Goal: Task Accomplishment & Management: Use online tool/utility

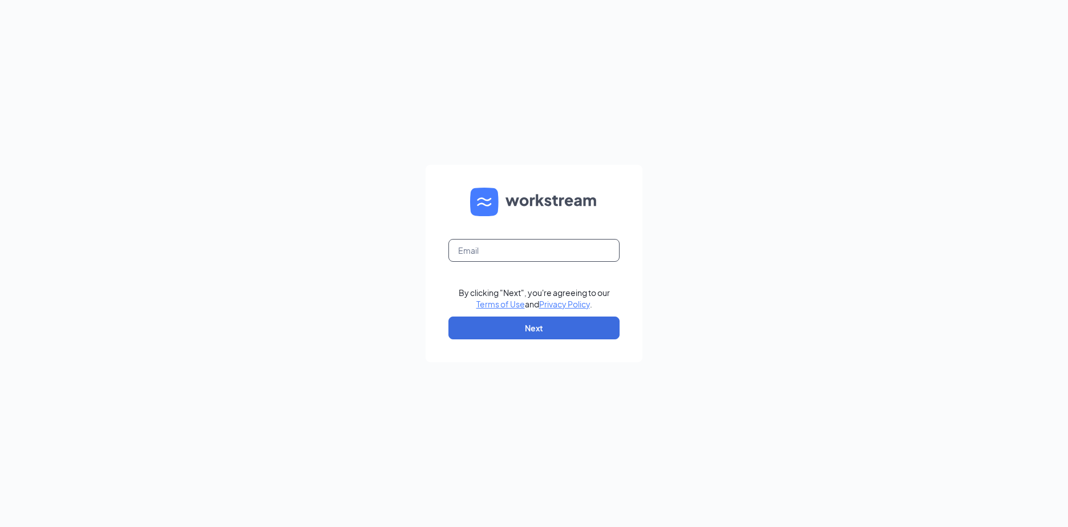
click at [564, 254] on input "text" at bounding box center [533, 250] width 171 height 23
type input "amorales@sfachc.org"
click at [556, 336] on button "Next" at bounding box center [533, 328] width 171 height 23
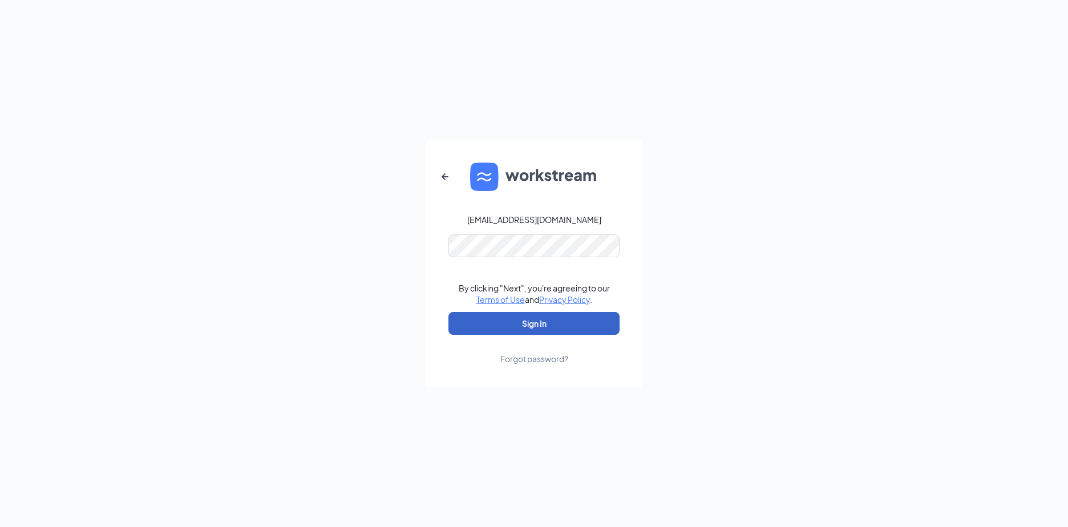
click at [528, 320] on button "Sign In" at bounding box center [533, 323] width 171 height 23
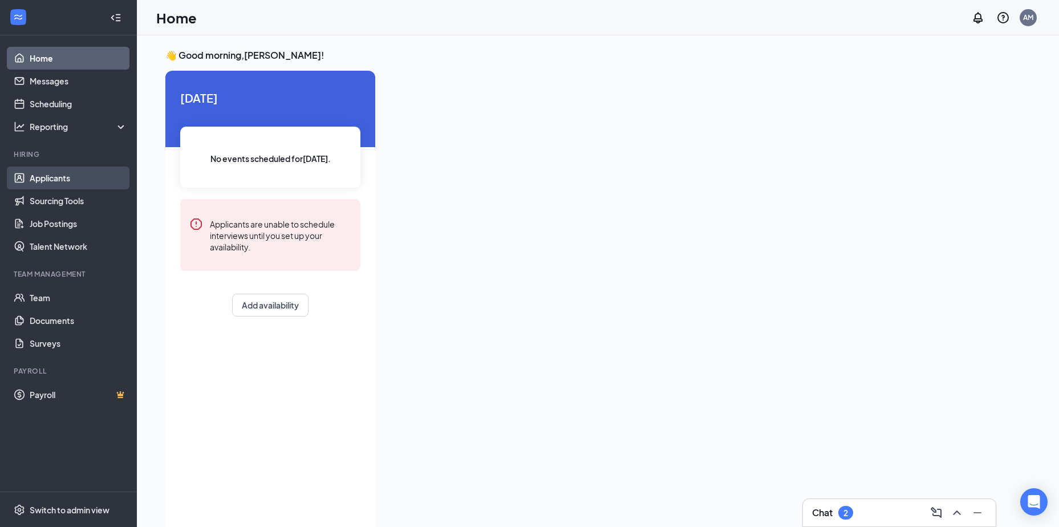
click at [41, 172] on link "Applicants" at bounding box center [79, 178] width 98 height 23
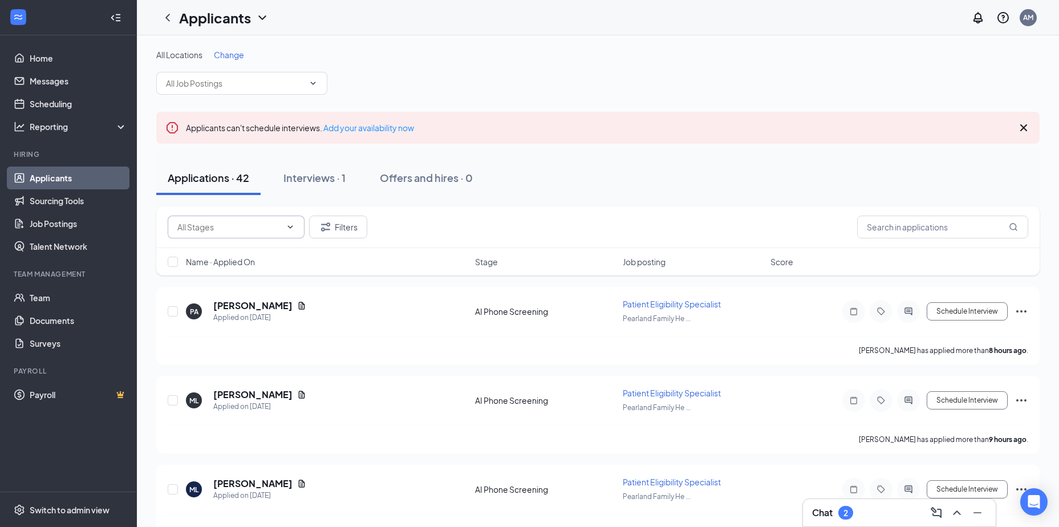
click at [222, 225] on input "text" at bounding box center [229, 227] width 104 height 13
click at [224, 94] on span at bounding box center [241, 83] width 171 height 23
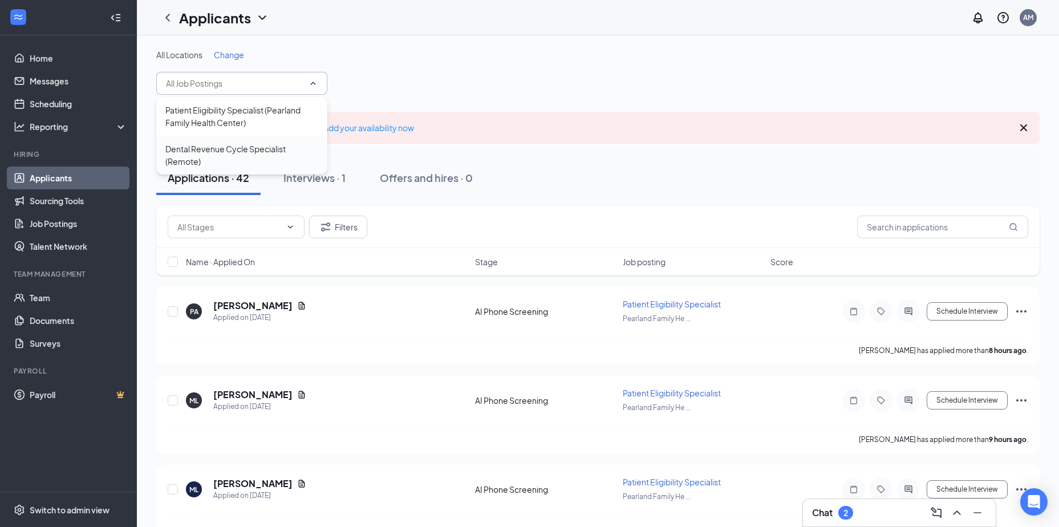
click at [222, 148] on div "Dental Revenue Cycle Specialist (Remote)" at bounding box center [241, 155] width 153 height 25
type input "Dental Revenue Cycle Specialist (Remote)"
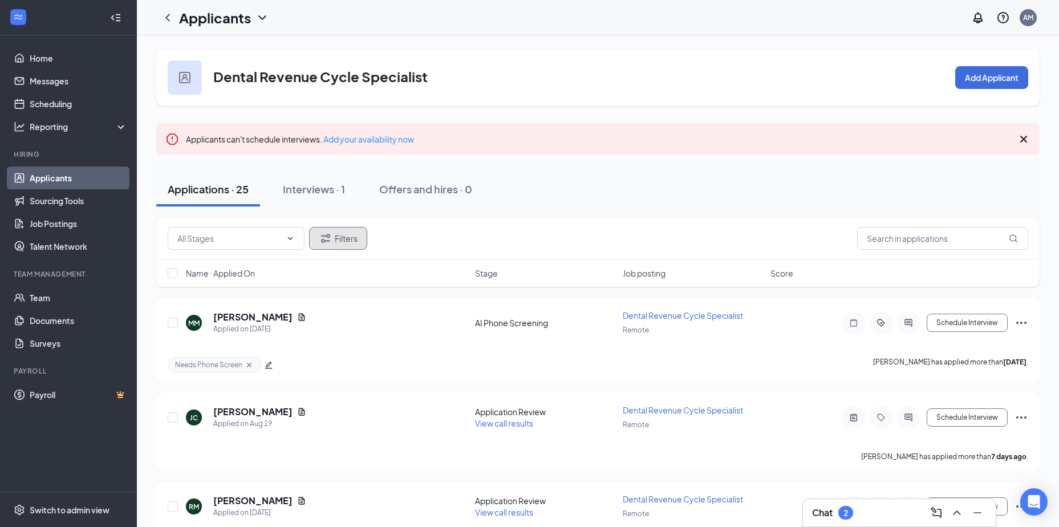
click at [338, 239] on button "Filters" at bounding box center [338, 238] width 58 height 23
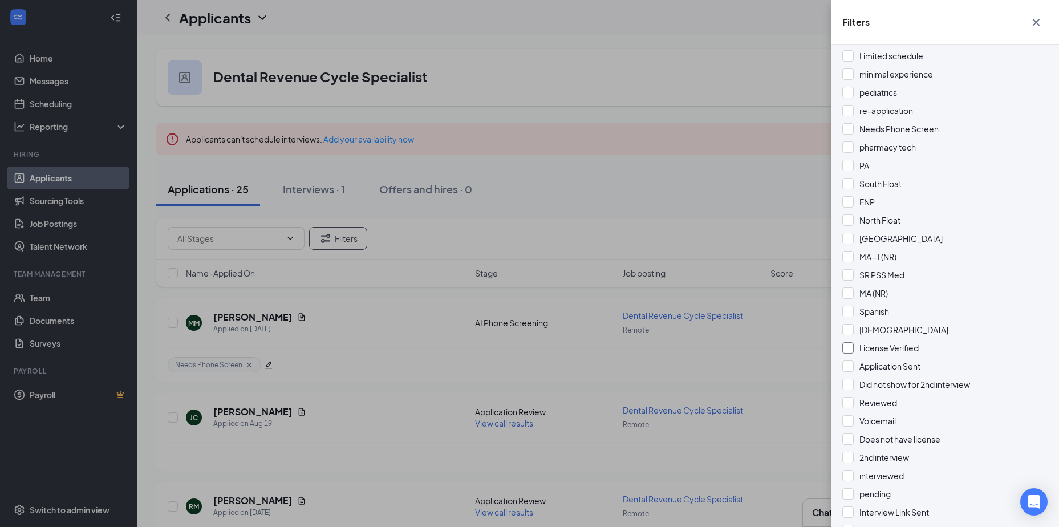
scroll to position [399, 0]
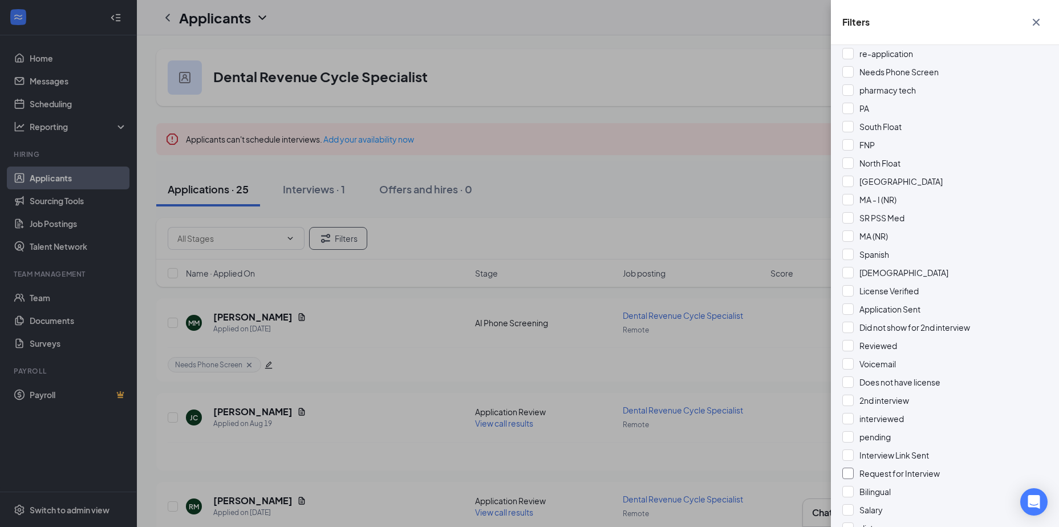
click at [931, 473] on span "Request for Interview" at bounding box center [900, 473] width 80 height 10
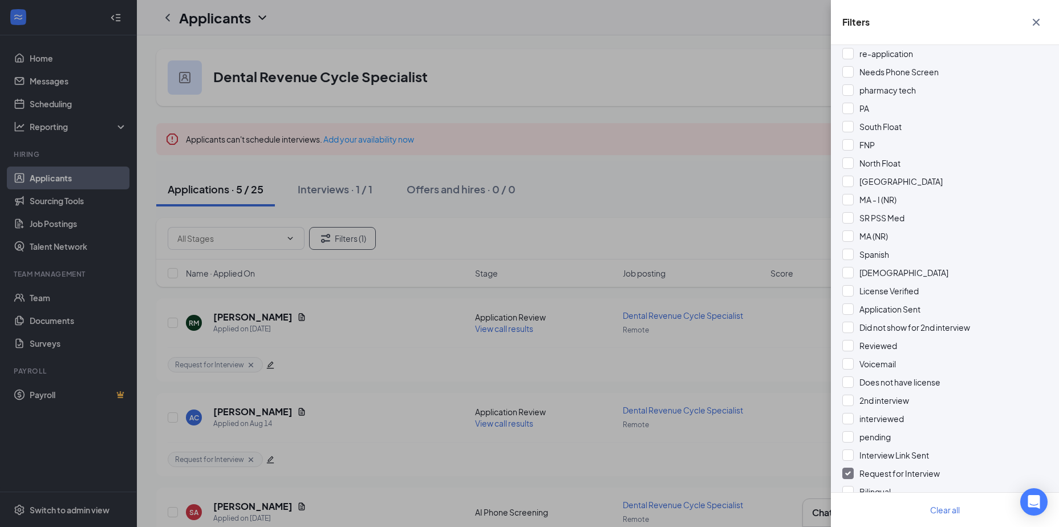
click at [1038, 28] on icon "Cross" at bounding box center [1036, 22] width 14 height 14
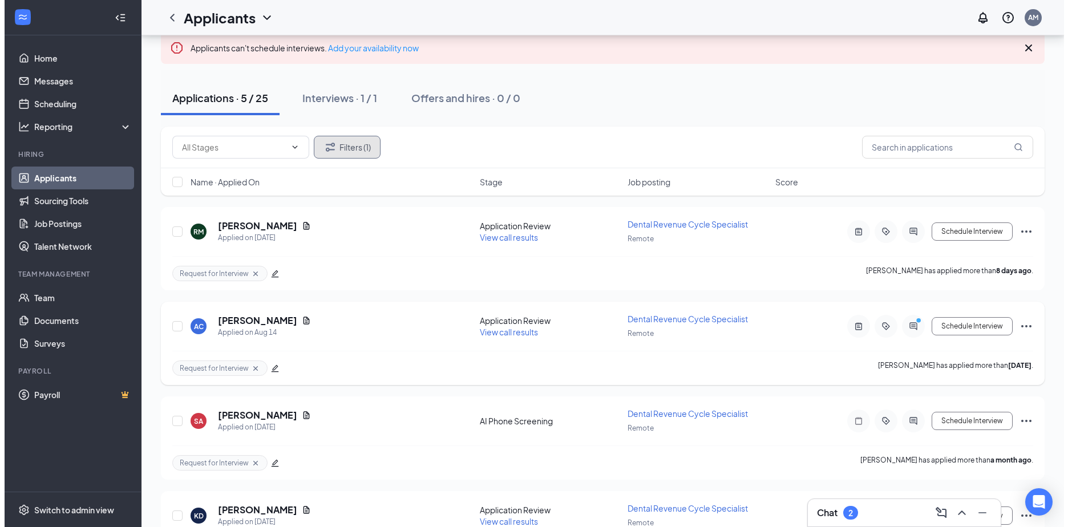
scroll to position [114, 0]
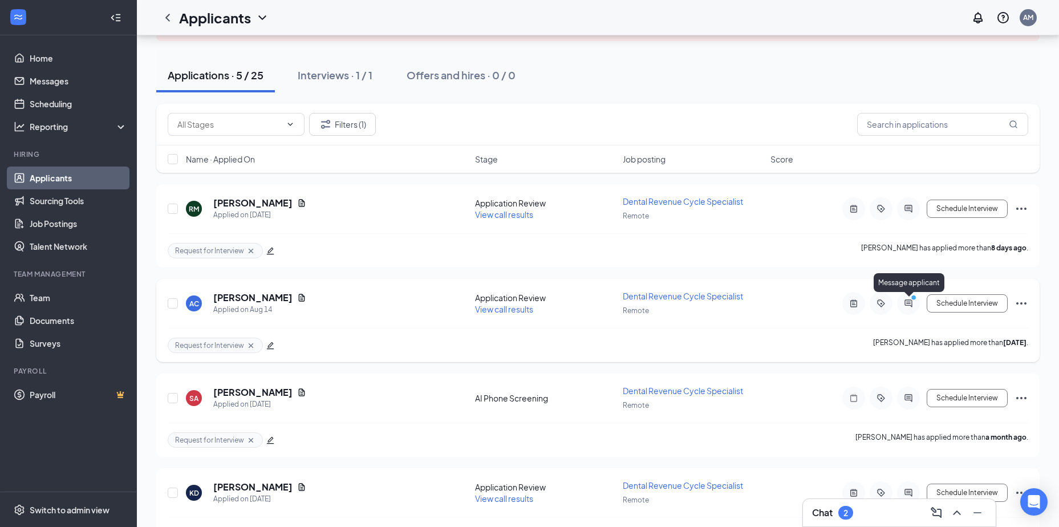
click at [904, 303] on icon "ActiveChat" at bounding box center [909, 303] width 14 height 9
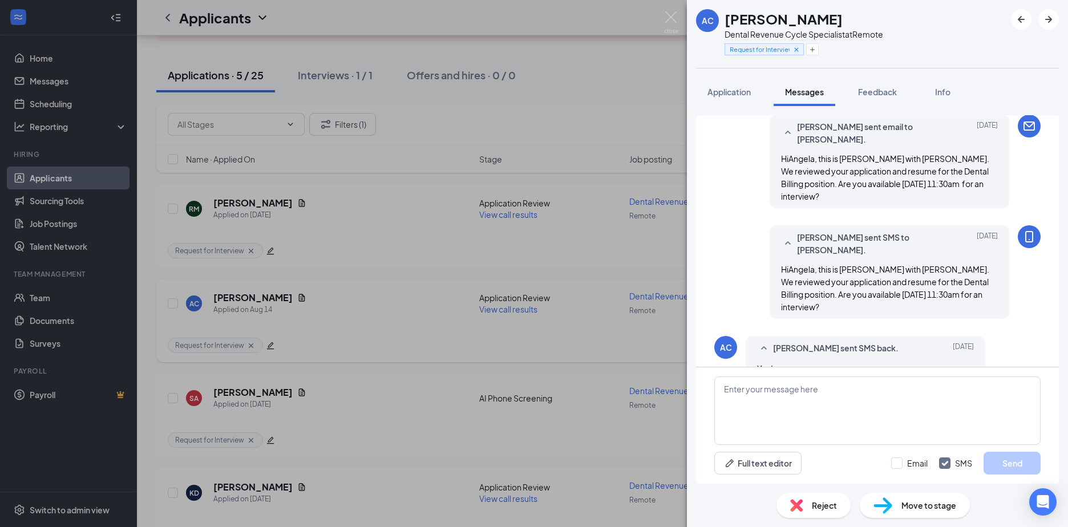
scroll to position [423, 0]
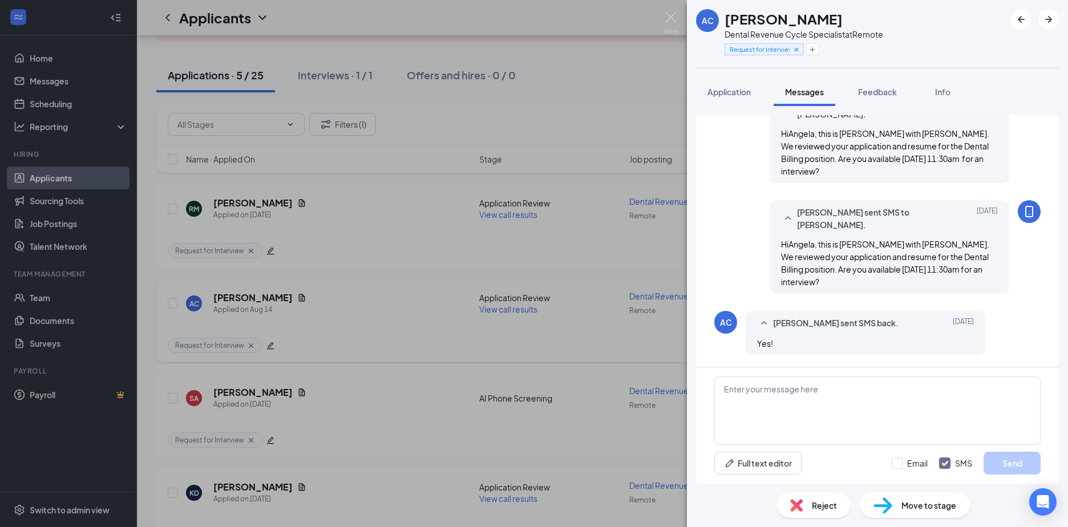
click at [896, 504] on div "Move to stage" at bounding box center [915, 505] width 110 height 25
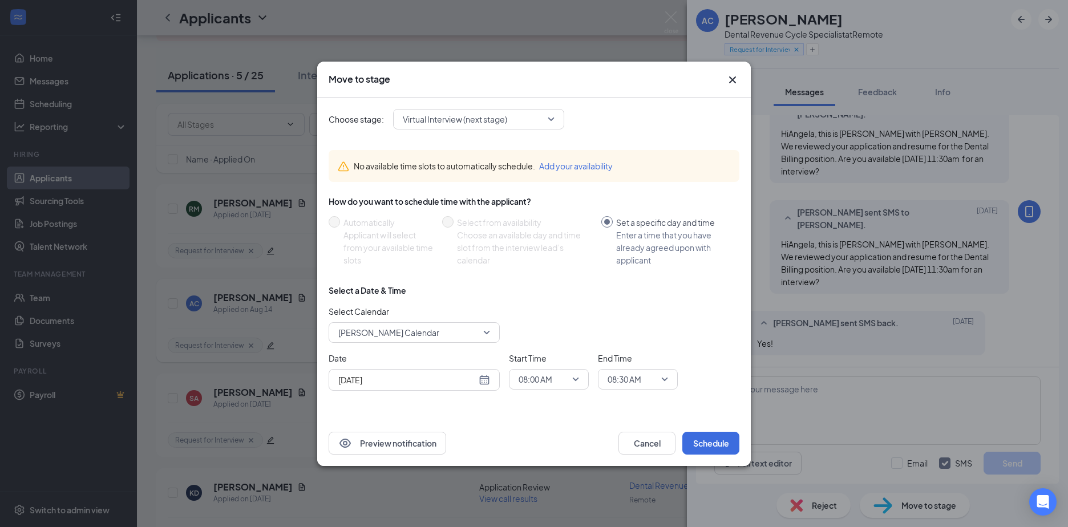
click at [736, 83] on icon "Cross" at bounding box center [732, 80] width 14 height 14
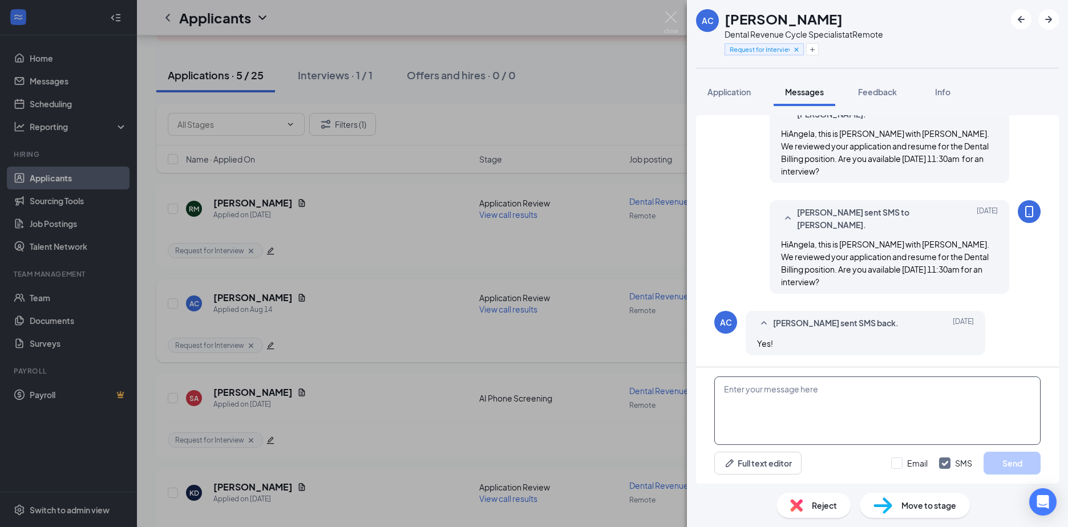
click at [799, 395] on textarea at bounding box center [877, 410] width 326 height 68
type textarea "Perfect will send you information shortly."
click at [1003, 465] on button "Send" at bounding box center [1011, 463] width 57 height 23
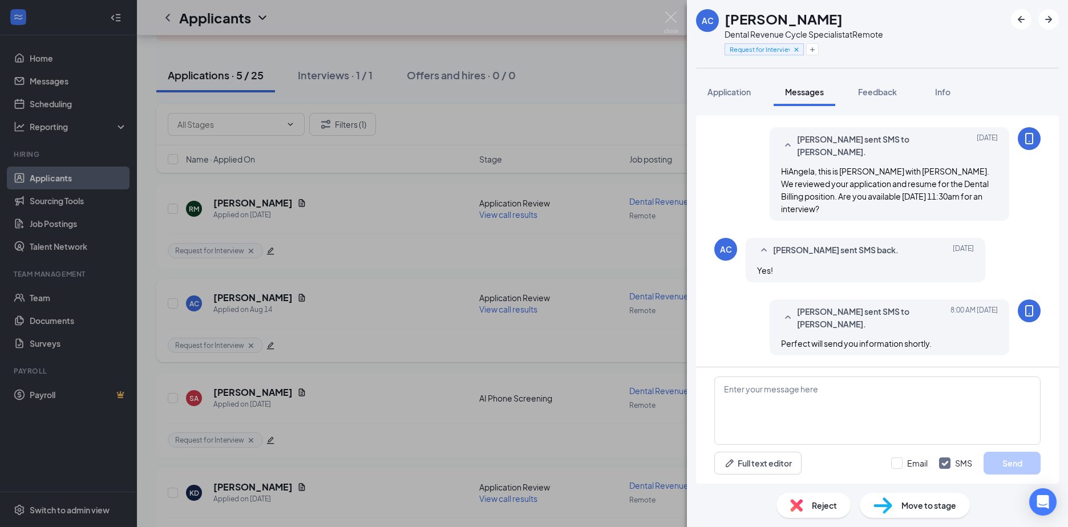
click at [946, 513] on div "Move to stage" at bounding box center [915, 505] width 110 height 25
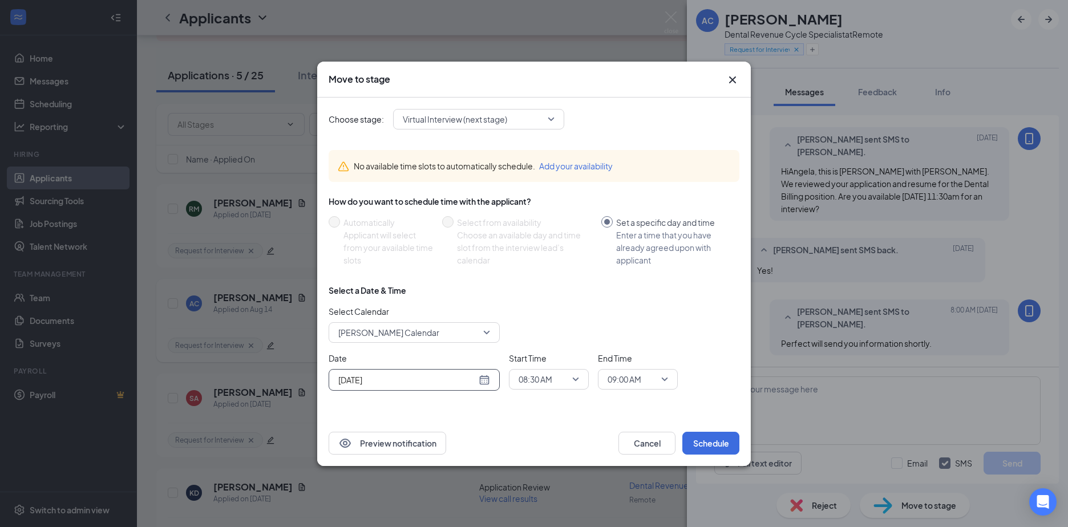
click at [482, 378] on div "[DATE]" at bounding box center [414, 380] width 152 height 13
type input "[DATE]"
click at [407, 334] on div "27" at bounding box center [407, 336] width 14 height 14
click at [579, 380] on div "08:30 AM" at bounding box center [549, 379] width 80 height 21
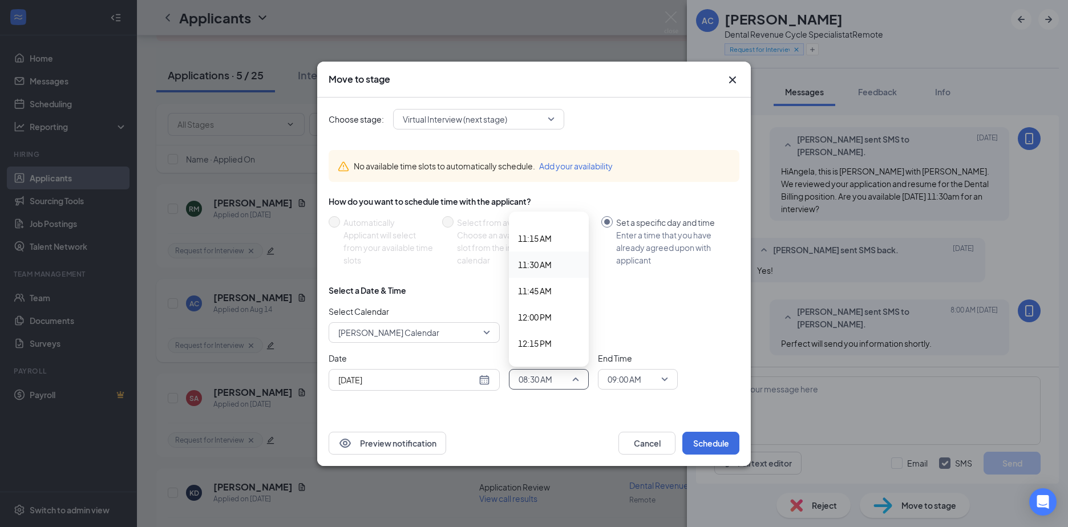
click at [537, 267] on span "11:30 AM" at bounding box center [535, 264] width 34 height 13
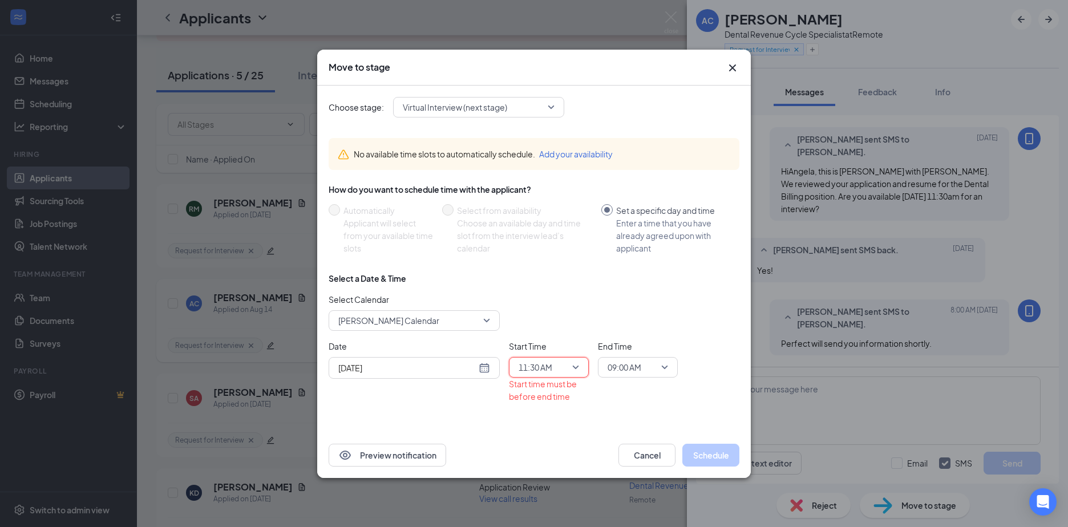
click at [664, 368] on span "09:00 AM" at bounding box center [637, 367] width 60 height 17
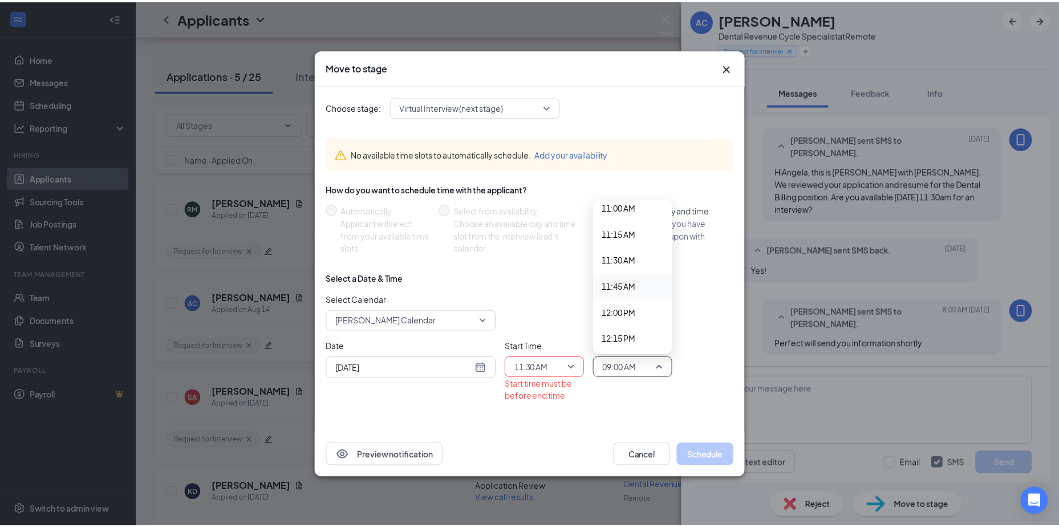
scroll to position [1168, 0]
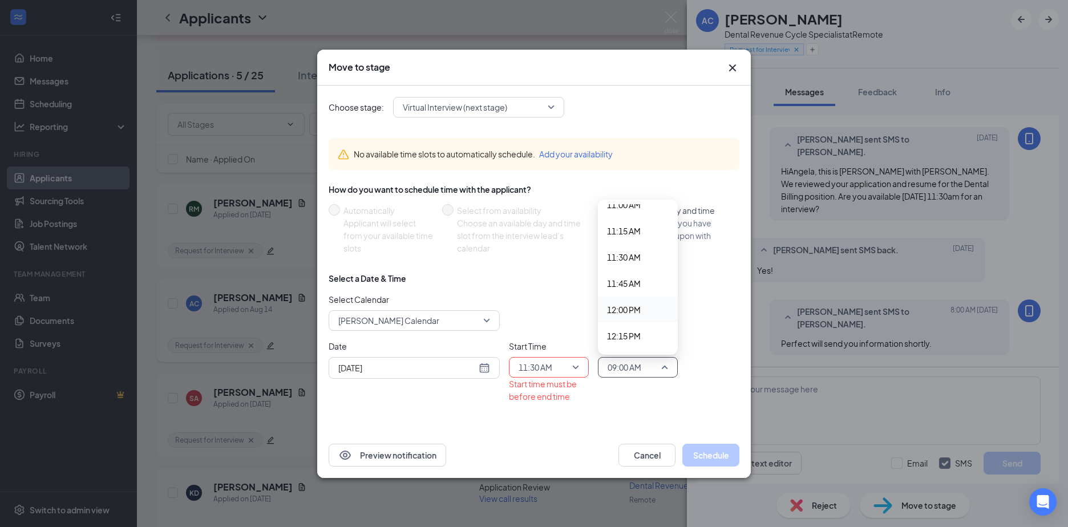
click at [633, 312] on span "12:00 PM" at bounding box center [624, 309] width 34 height 13
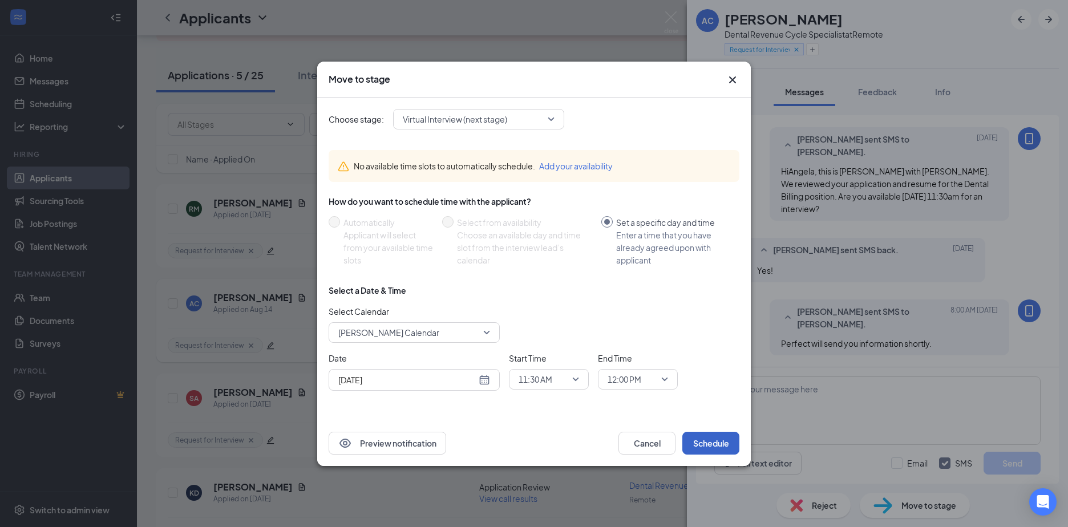
click at [707, 449] on button "Schedule" at bounding box center [710, 443] width 57 height 23
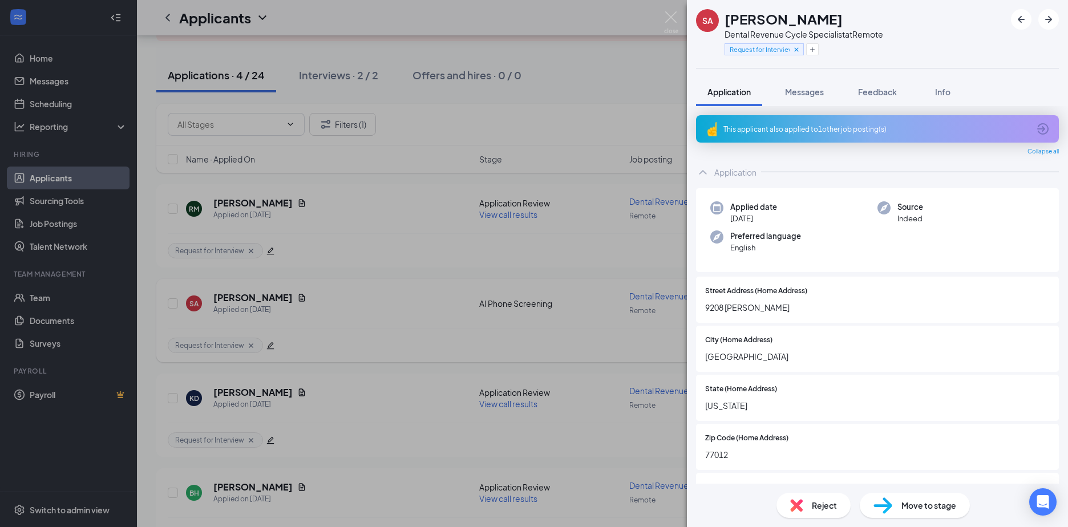
click at [342, 242] on div "SA [PERSON_NAME] Dental Revenue Cycle Specialist at Remote Request for Intervie…" at bounding box center [534, 263] width 1068 height 527
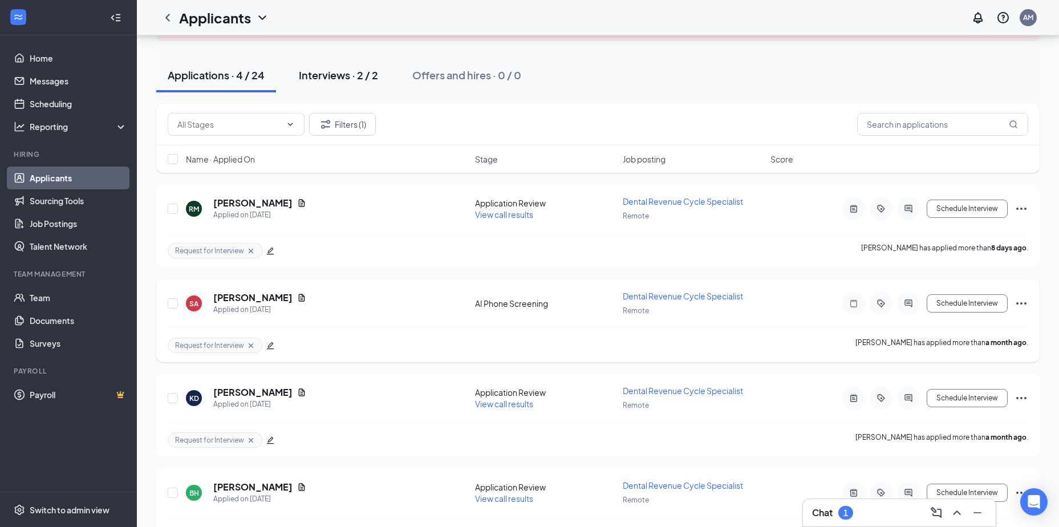
click at [343, 67] on button "Interviews · 2 / 2" at bounding box center [338, 75] width 102 height 34
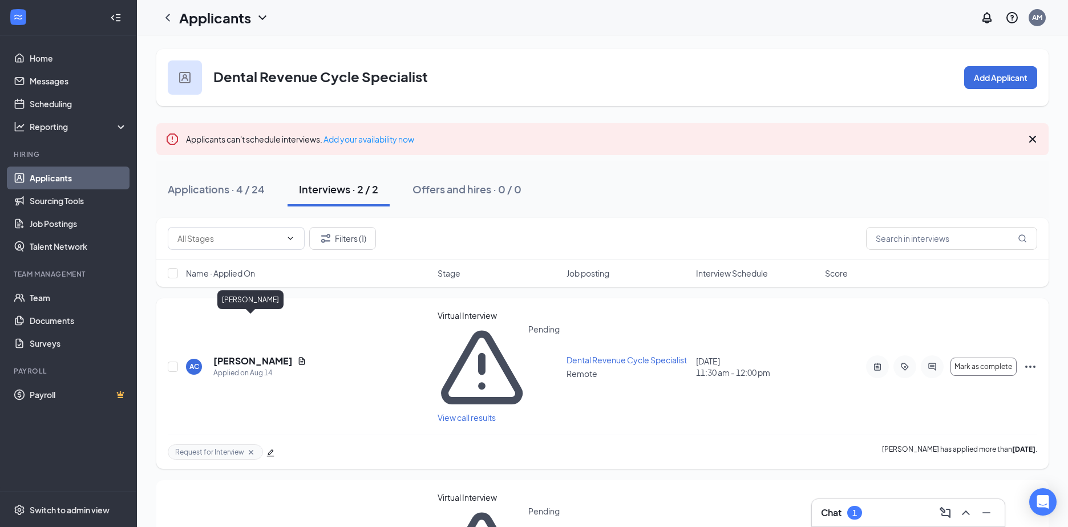
click at [246, 355] on h5 "[PERSON_NAME]" at bounding box center [252, 361] width 79 height 13
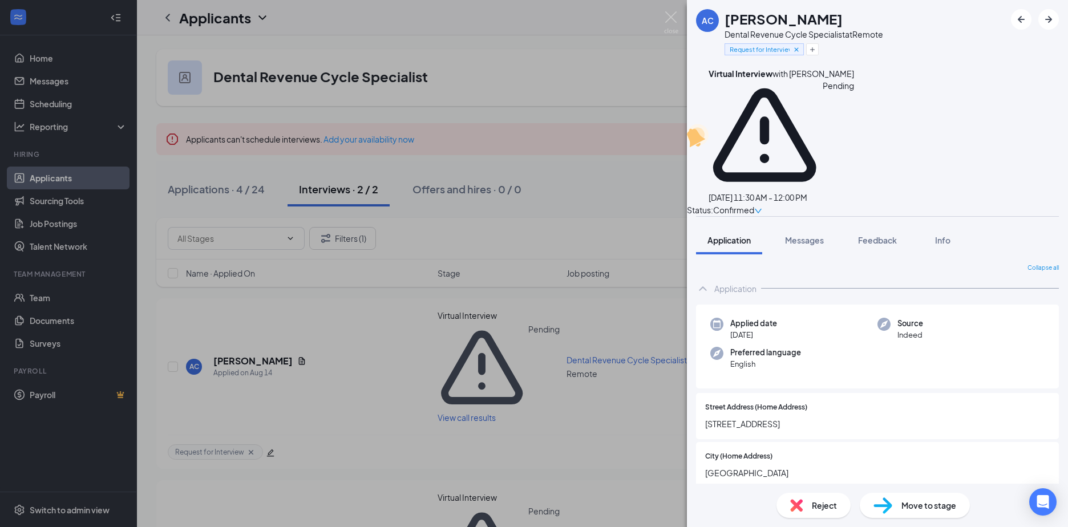
click at [284, 322] on div "AC [PERSON_NAME] Dental Revenue Cycle Specialist at Remote Request for Intervie…" at bounding box center [534, 263] width 1068 height 527
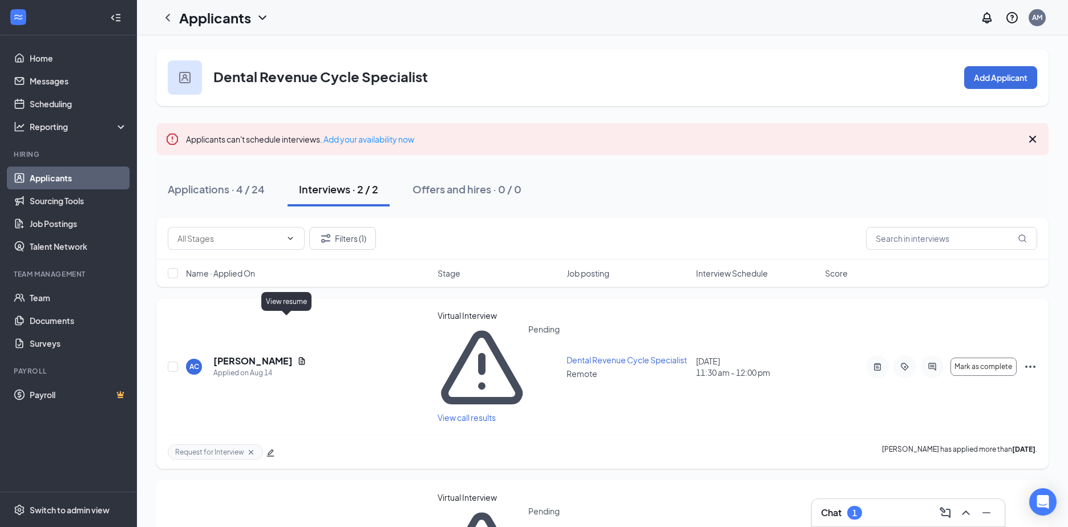
click at [297, 356] on icon "Document" at bounding box center [301, 360] width 9 height 9
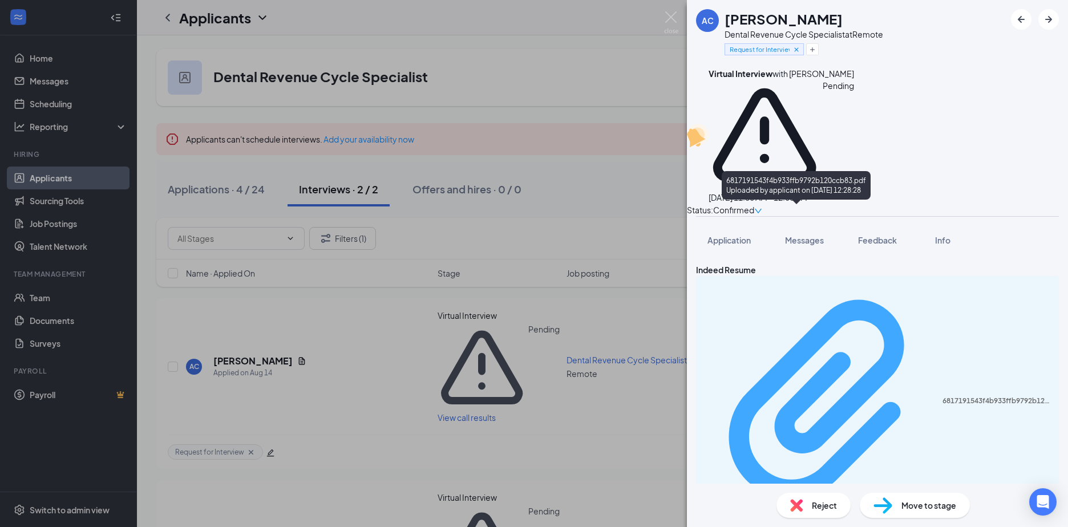
click at [805, 522] on div "Uploaded by applicant on [DATE] 12:28:28" at bounding box center [801, 526] width 171 height 9
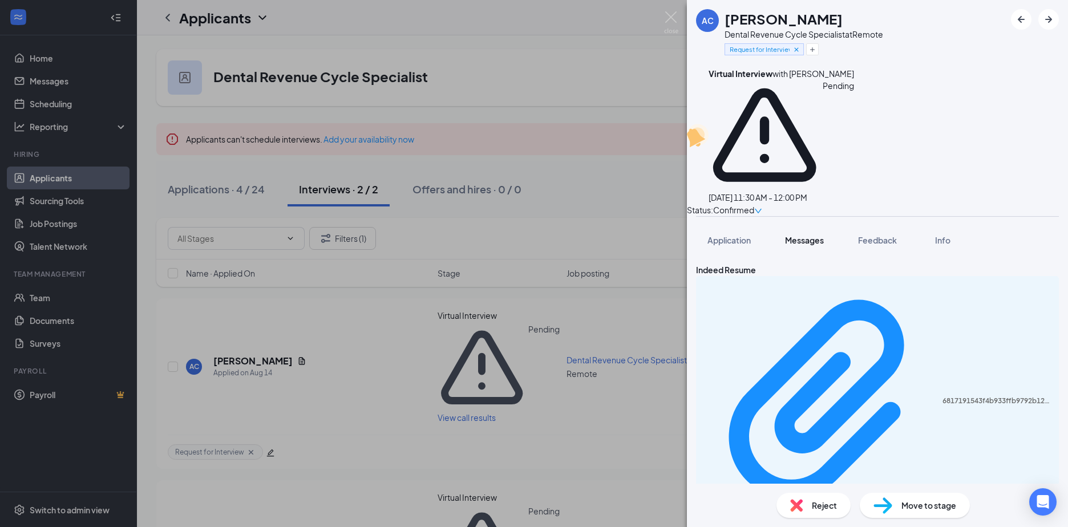
click at [783, 226] on button "Messages" at bounding box center [804, 240] width 62 height 29
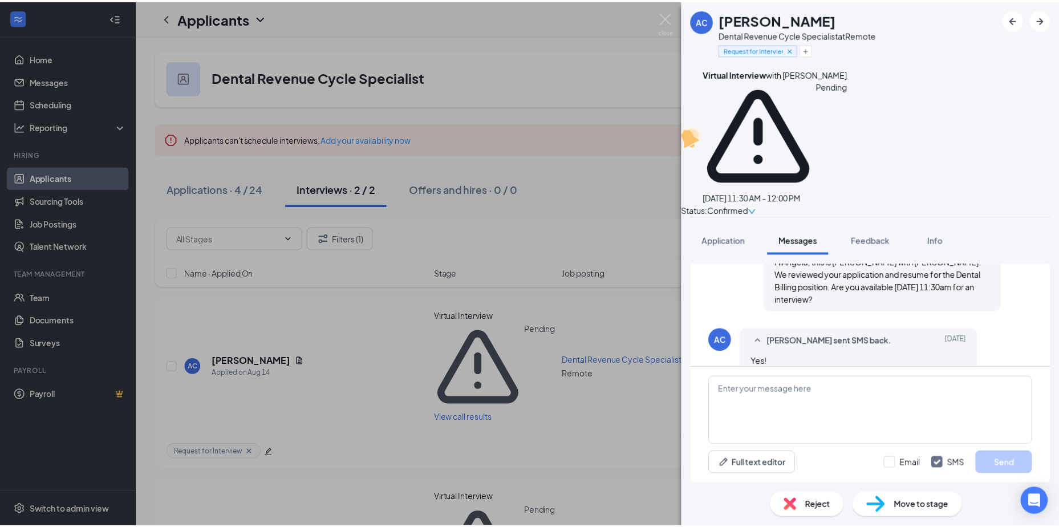
scroll to position [454, 0]
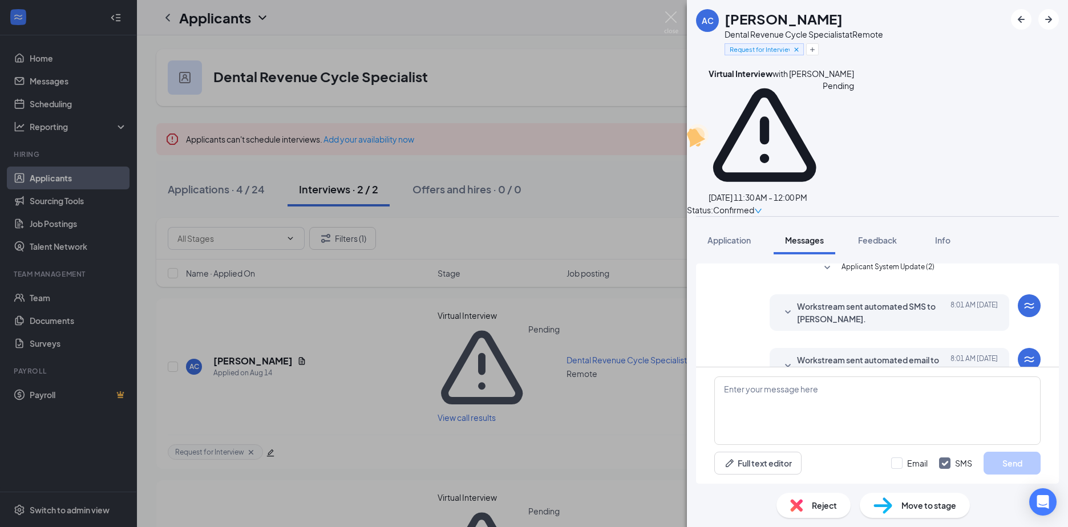
click at [204, 181] on div "AC [PERSON_NAME] Dental Revenue Cycle Specialist at Remote Request for Intervie…" at bounding box center [534, 263] width 1068 height 527
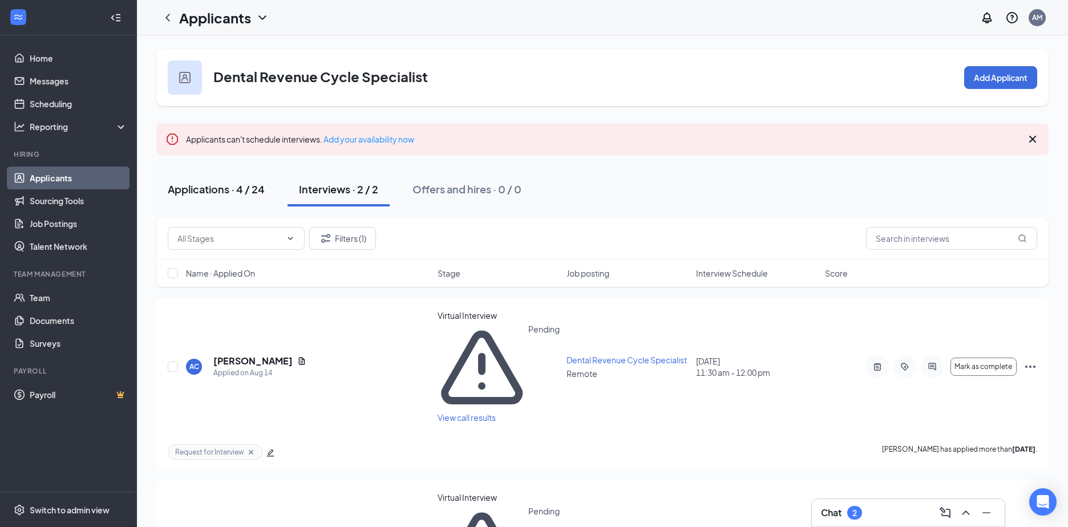
click at [204, 188] on div "Applications · 4 / 24" at bounding box center [216, 189] width 97 height 14
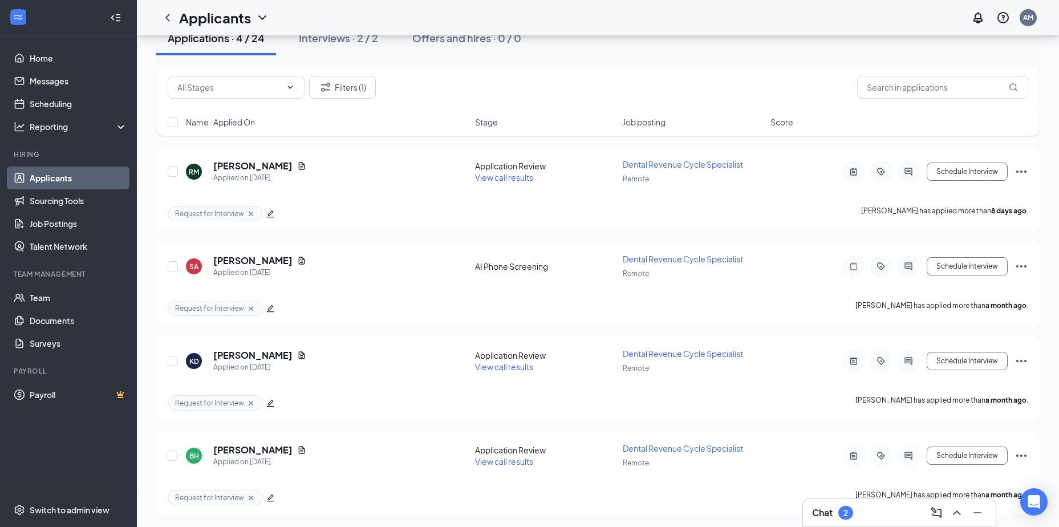
scroll to position [152, 0]
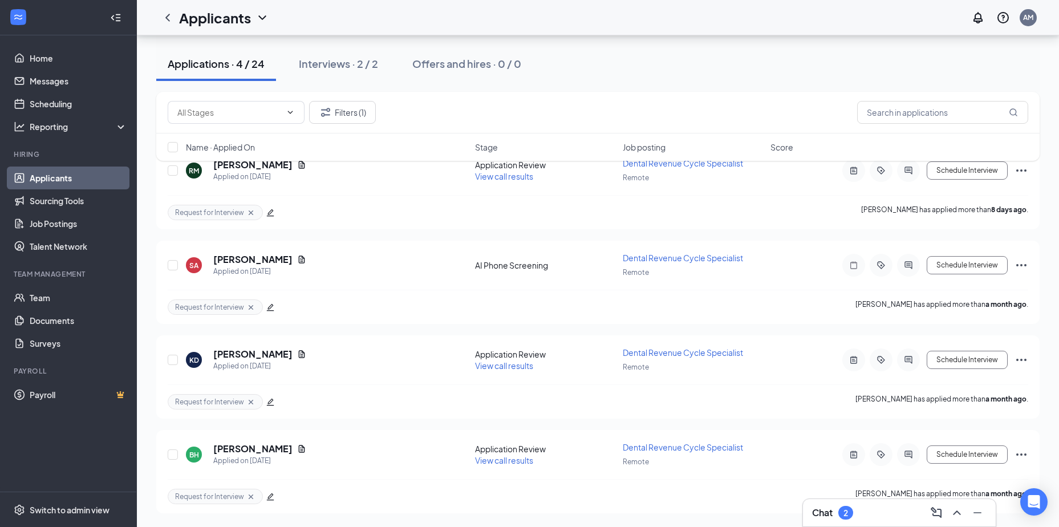
click at [833, 509] on h3 "Chat" at bounding box center [822, 512] width 21 height 13
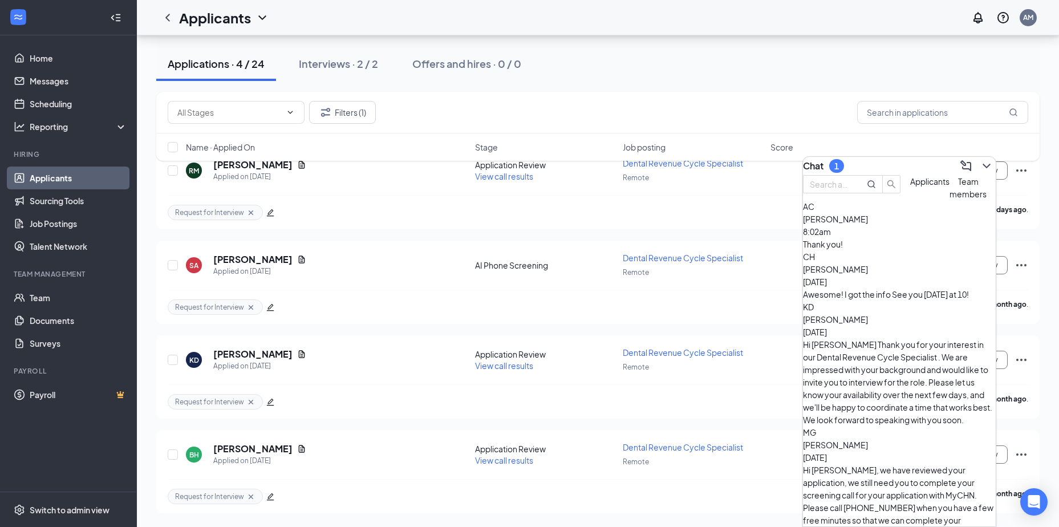
click at [937, 301] on div "CH [PERSON_NAME] [DATE] Awesome! I got the info See you [DATE] at 10!" at bounding box center [899, 275] width 193 height 50
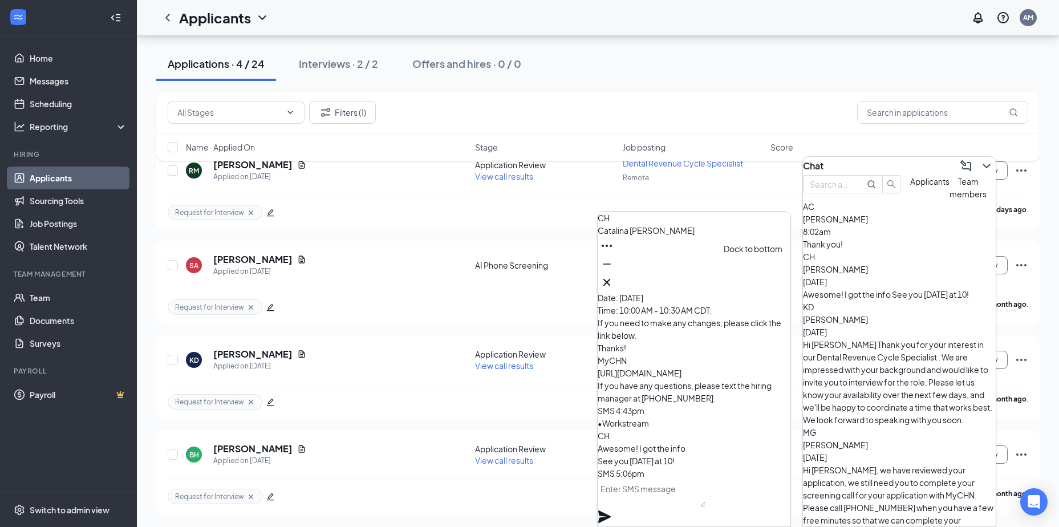
click at [614, 271] on icon "Minimize" at bounding box center [607, 264] width 14 height 14
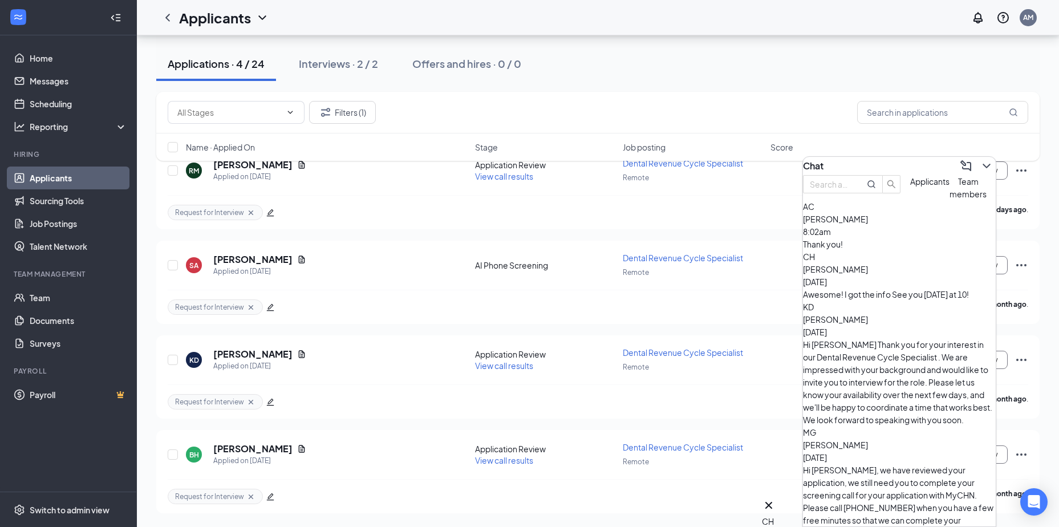
click at [904, 250] on div "Thank you!" at bounding box center [899, 244] width 193 height 13
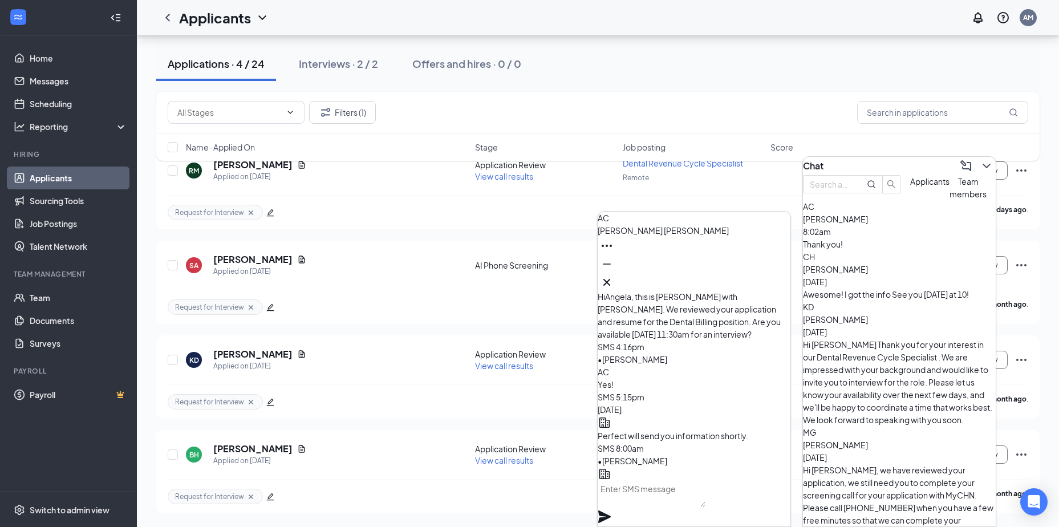
scroll to position [-114, 0]
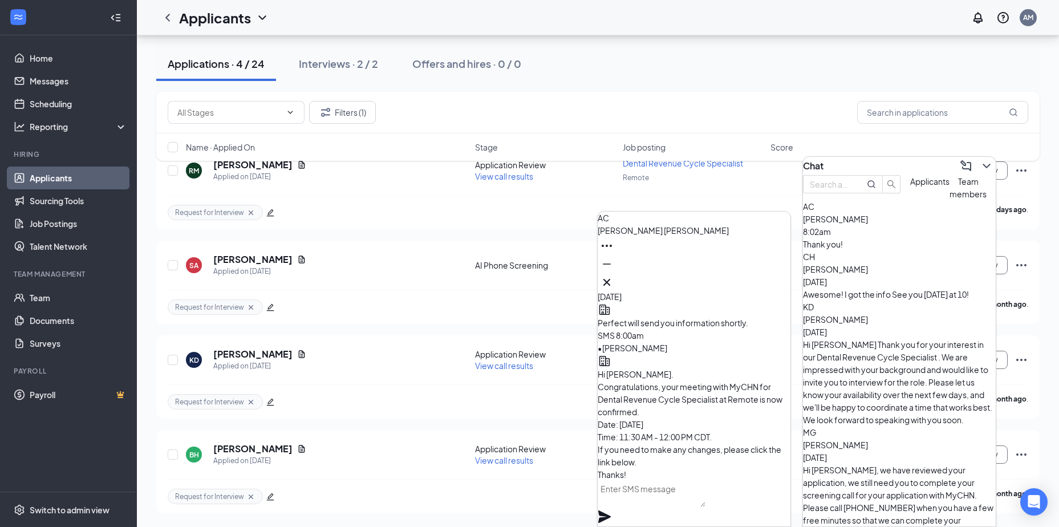
click at [752, 84] on div "Applications · 4 / 24 Interviews · 2 / 2 Offers and hires · 0 / 0" at bounding box center [597, 63] width 883 height 57
click at [362, 387] on div "Request for Interview [PERSON_NAME] has applied more than a month ago ." at bounding box center [598, 401] width 861 height 34
click at [614, 271] on icon "Minimize" at bounding box center [607, 264] width 14 height 14
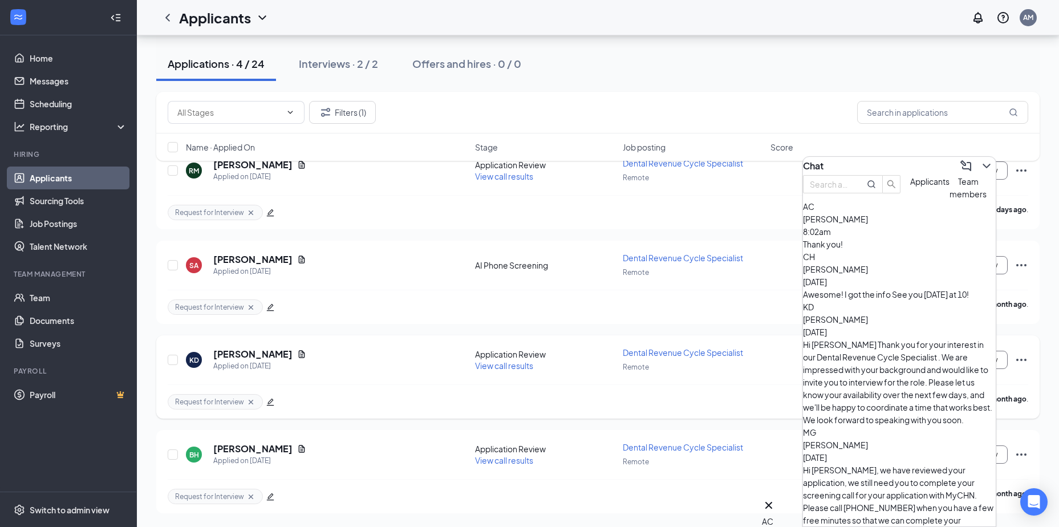
click at [394, 385] on div "Request for Interview [PERSON_NAME] has applied more than a month ago ." at bounding box center [598, 401] width 861 height 34
click at [980, 168] on icon "ChevronDown" at bounding box center [987, 166] width 14 height 14
